Goal: Task Accomplishment & Management: Complete application form

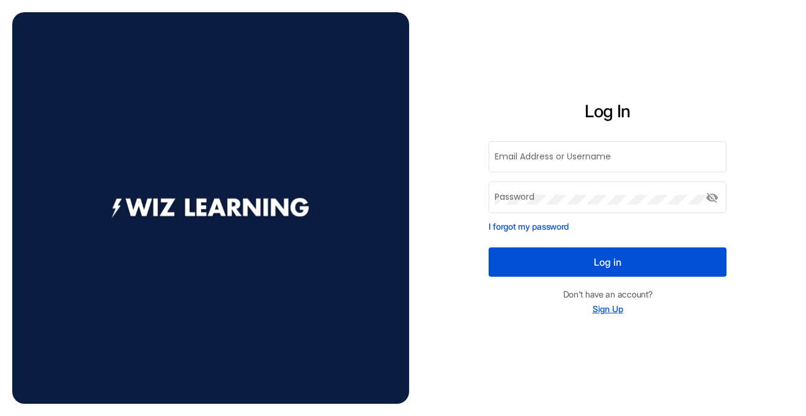
click at [609, 306] on link "Sign Up" at bounding box center [607, 309] width 31 height 10
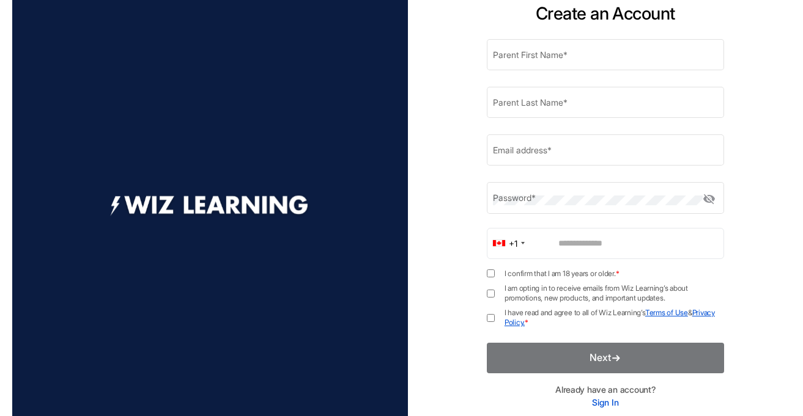
scroll to position [70, 0]
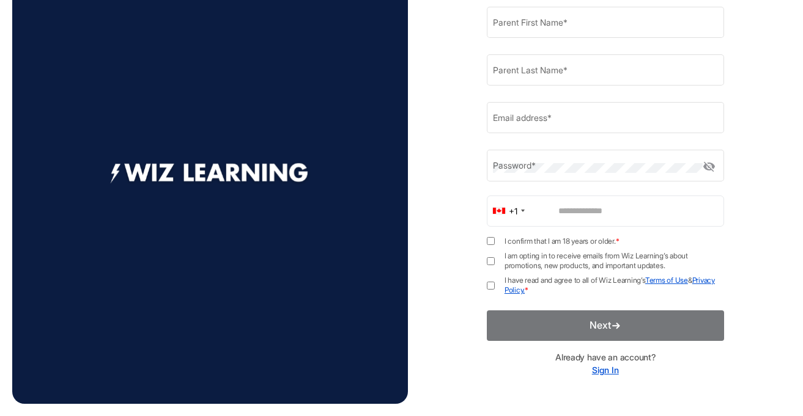
click at [603, 375] on link "Sign In" at bounding box center [605, 370] width 27 height 10
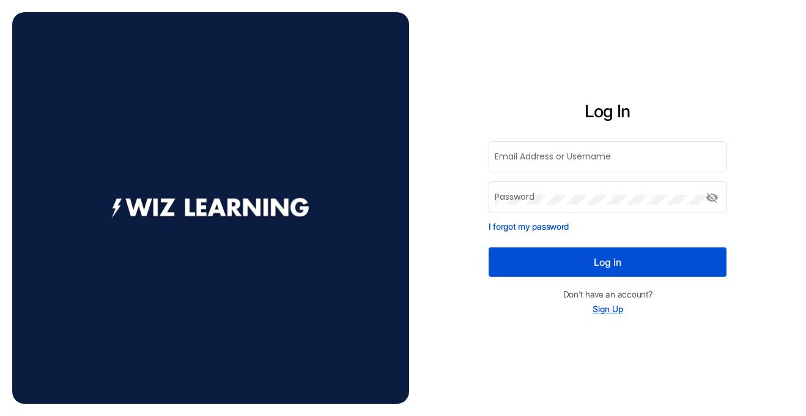
click at [592, 312] on link "Sign Up" at bounding box center [607, 309] width 31 height 10
